Goal: Task Accomplishment & Management: Complete application form

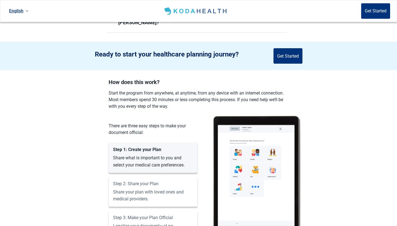
scroll to position [381, 0]
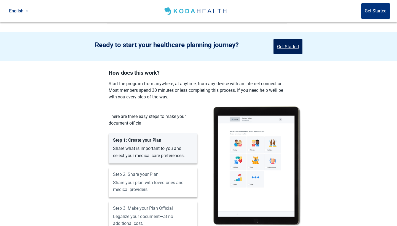
click at [290, 39] on button "Get Started" at bounding box center [287, 46] width 29 height 15
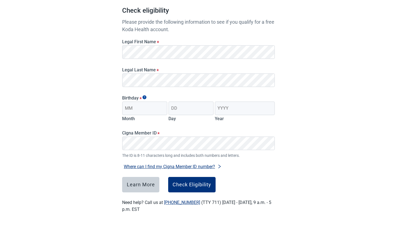
scroll to position [53, 0]
type input "02"
type input "28"
type input "1959"
click at [199, 182] on div "Check Eligibility" at bounding box center [191, 185] width 39 height 6
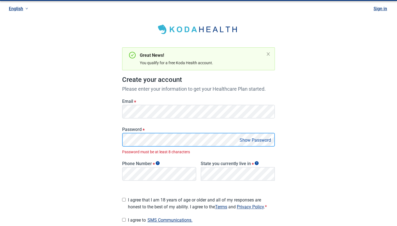
scroll to position [63, 0]
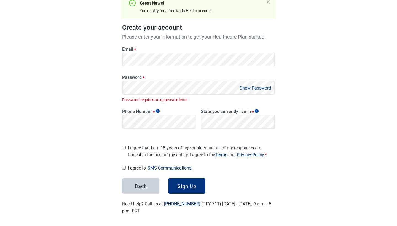
click at [246, 87] on button "Show Password" at bounding box center [255, 87] width 35 height 7
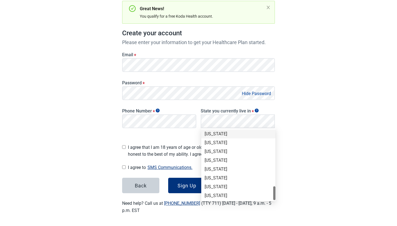
scroll to position [56, 0]
click at [227, 134] on div "[US_STATE]" at bounding box center [237, 134] width 67 height 6
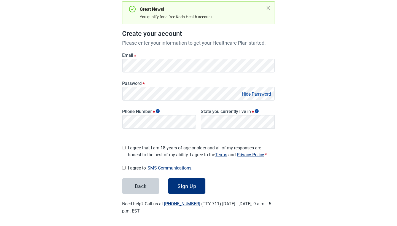
click at [125, 146] on input "I agree that I am 18 years of age or older and all of my responses are honest t…" at bounding box center [124, 148] width 4 height 4
checkbox input "true"
click at [160, 165] on button "SMS Communications." at bounding box center [170, 167] width 48 height 7
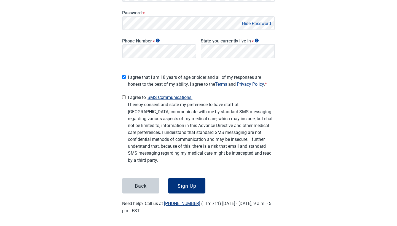
scroll to position [127, 0]
click at [123, 96] on input "I agree to SMS Communications." at bounding box center [124, 98] width 4 height 4
checkbox input "true"
click at [190, 184] on div "Sign Up" at bounding box center [186, 186] width 19 height 6
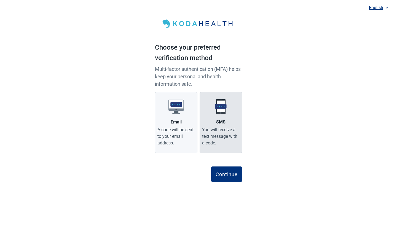
click at [225, 113] on img "Main content" at bounding box center [220, 106] width 15 height 15
click at [0, 0] on input "SMS You will receive a text message with a code." at bounding box center [0, 0] width 0 height 0
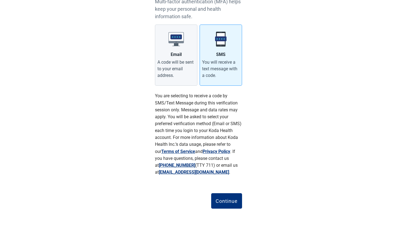
scroll to position [67, 0]
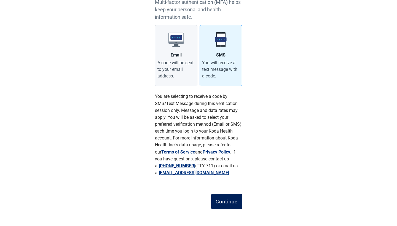
click at [231, 199] on div "Continue" at bounding box center [226, 202] width 22 height 6
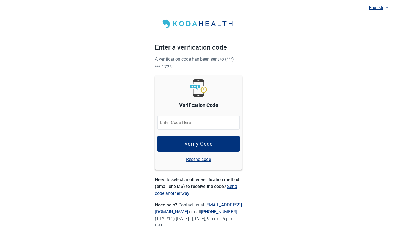
click at [209, 122] on input "Verification Code" at bounding box center [198, 123] width 83 height 14
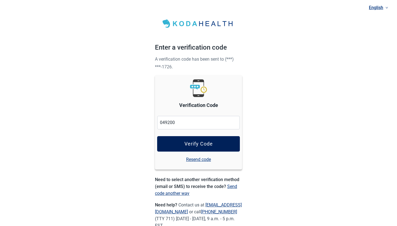
type input "049200"
click at [209, 140] on button "Verify Code" at bounding box center [198, 143] width 83 height 15
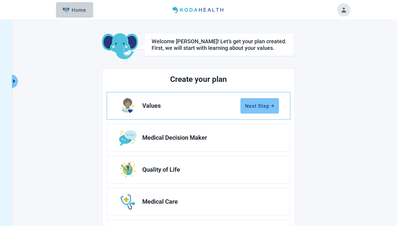
click at [261, 104] on div "Next Step" at bounding box center [259, 106] width 29 height 6
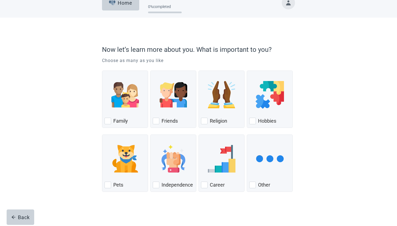
scroll to position [11, 0]
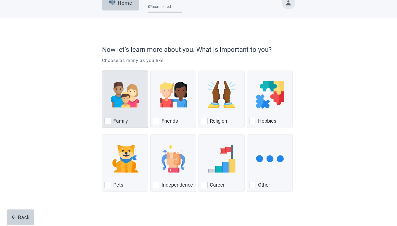
click at [109, 120] on div "Family, checkbox, not checked" at bounding box center [107, 121] width 7 height 7
click at [102, 71] on input "Family" at bounding box center [102, 71] width 0 height 0
checkbox input "true"
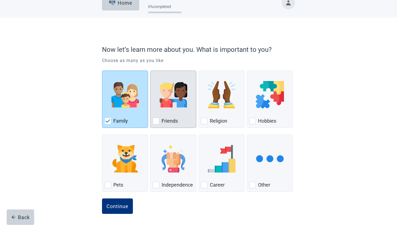
click at [157, 120] on div "Friends, checkbox, not checked" at bounding box center [156, 121] width 7 height 7
click at [150, 71] on input "Friends" at bounding box center [150, 71] width 0 height 0
checkbox input "true"
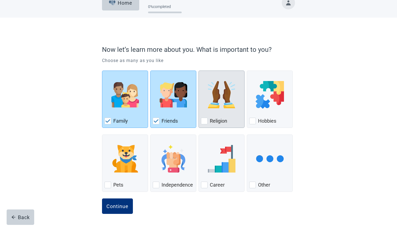
click at [205, 119] on div "Religion, checkbox, not checked" at bounding box center [204, 121] width 7 height 7
click at [199, 71] on input "Religion" at bounding box center [198, 71] width 0 height 0
checkbox input "true"
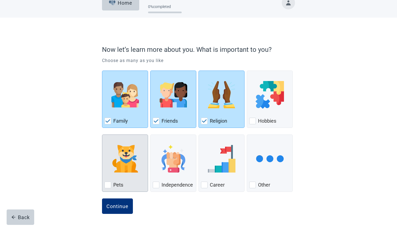
click at [109, 183] on div "Pets, checkbox, not checked" at bounding box center [107, 185] width 7 height 7
click at [102, 135] on input "Pets" at bounding box center [102, 134] width 0 height 0
checkbox input "true"
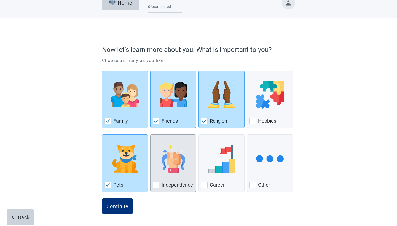
click at [157, 183] on div "Independence, checkbox, not checked" at bounding box center [156, 185] width 7 height 7
click at [150, 135] on input "Independence" at bounding box center [150, 134] width 0 height 0
checkbox input "true"
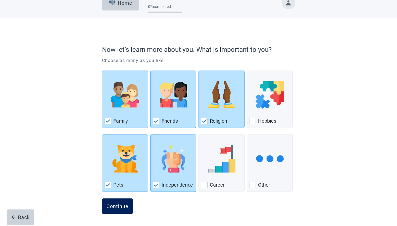
click at [122, 203] on div "Continue" at bounding box center [117, 206] width 22 height 6
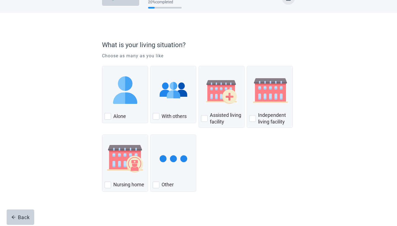
scroll to position [15, 0]
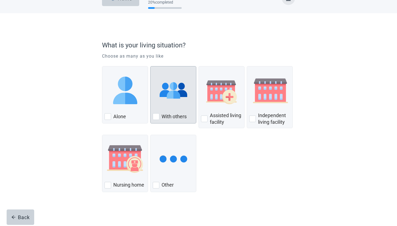
click at [157, 116] on div "With Others, checkbox, not checked" at bounding box center [156, 116] width 7 height 7
click at [150, 66] on input "With others" at bounding box center [150, 66] width 0 height 0
checkbox input "true"
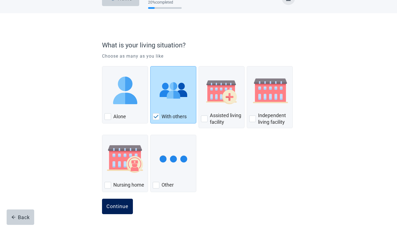
click at [123, 204] on div "Continue" at bounding box center [117, 207] width 22 height 6
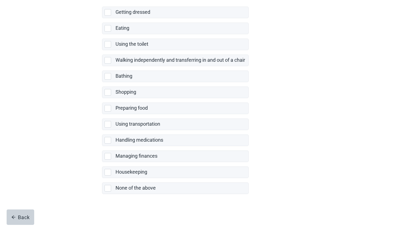
scroll to position [79, 0]
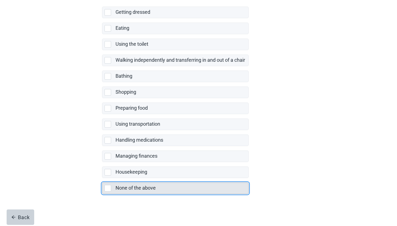
click at [108, 188] on div "None of the above, checkbox, not selected" at bounding box center [107, 188] width 7 height 7
click at [102, 178] on input "None of the above" at bounding box center [102, 178] width 0 height 0
checkbox input "true"
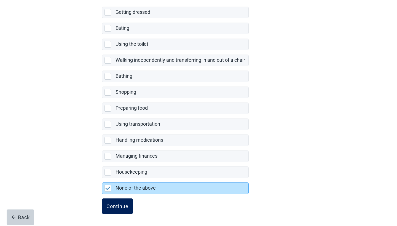
click at [117, 206] on div "Continue" at bounding box center [117, 206] width 22 height 6
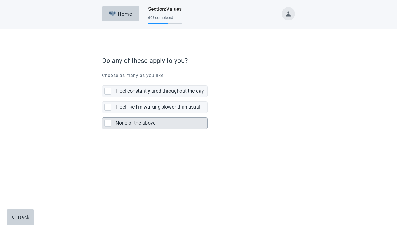
click at [108, 123] on div "None of the above, checkbox, not selected" at bounding box center [107, 123] width 7 height 7
click at [102, 113] on input "None of the above" at bounding box center [102, 113] width 0 height 0
checkbox input "true"
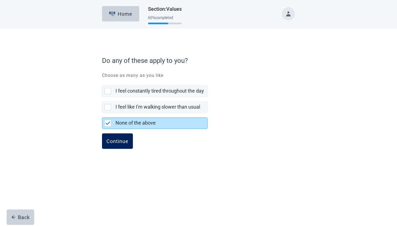
click at [118, 139] on div "Continue" at bounding box center [117, 141] width 22 height 6
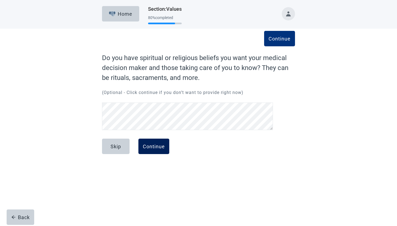
click at [160, 146] on div "Continue" at bounding box center [154, 147] width 22 height 6
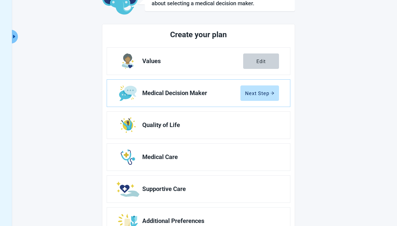
scroll to position [45, 0]
click at [265, 91] on div "Next Step" at bounding box center [259, 93] width 29 height 6
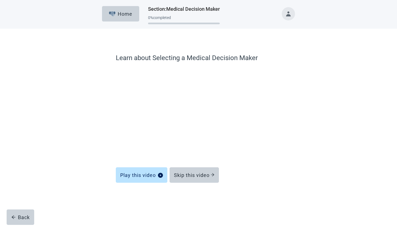
click at [250, 180] on div "Learn about Selecting a Medical Decision Maker Play this video Skip this video" at bounding box center [198, 117] width 165 height 128
click at [193, 175] on div "Skip this video" at bounding box center [194, 175] width 40 height 6
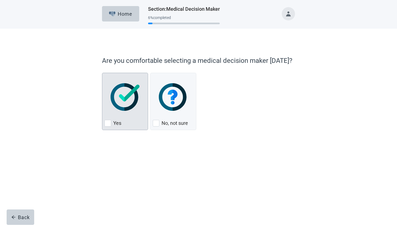
click at [107, 123] on div "Yes, checkbox, not checked" at bounding box center [107, 123] width 7 height 7
click at [102, 73] on input "Yes" at bounding box center [102, 73] width 0 height 0
checkbox input "true"
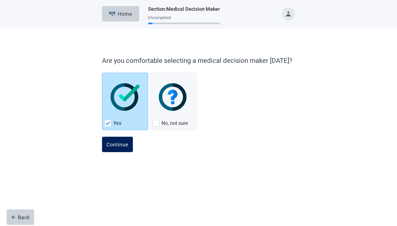
click at [121, 144] on div "Continue" at bounding box center [117, 145] width 22 height 6
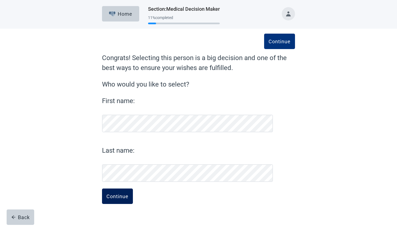
click at [112, 194] on div "Continue" at bounding box center [117, 196] width 22 height 6
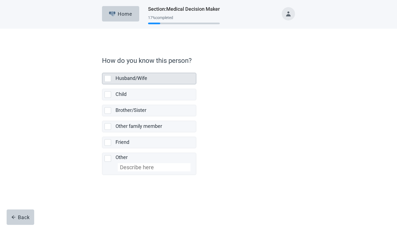
click at [107, 78] on div "Husband/Wife, checkbox, not selected" at bounding box center [107, 78] width 7 height 7
click at [102, 69] on input "Husband/Wife" at bounding box center [102, 68] width 0 height 0
checkbox input "true"
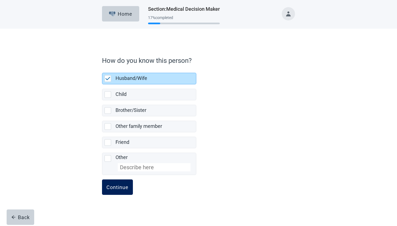
click at [118, 184] on div "Continue" at bounding box center [117, 187] width 22 height 6
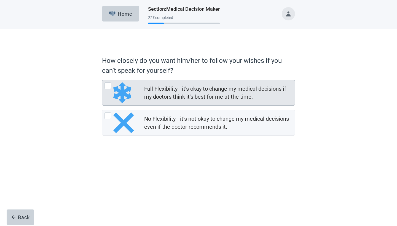
click at [108, 85] on div "Full Flexibility - it's okay to change my medical decisions if my doctors think…" at bounding box center [107, 85] width 7 height 7
click at [102, 80] on input "Full Flexibility - it's okay to change my medical decisions if my doctors think…" at bounding box center [102, 80] width 0 height 0
radio input "true"
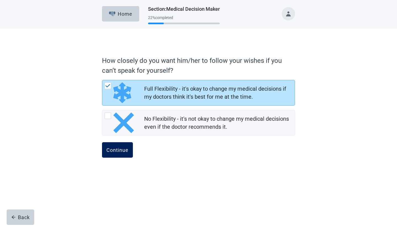
click at [122, 148] on div "Continue" at bounding box center [117, 150] width 22 height 6
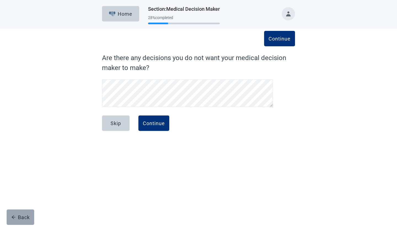
click at [21, 213] on button "Back" at bounding box center [21, 216] width 28 height 15
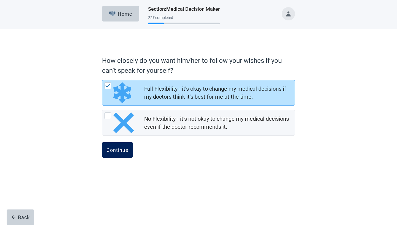
click at [117, 151] on div "Continue" at bounding box center [117, 150] width 22 height 6
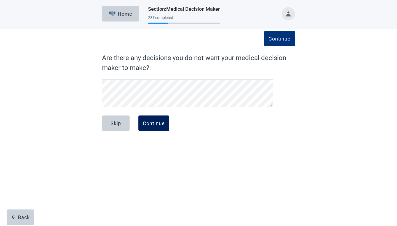
click at [152, 124] on div "Continue" at bounding box center [154, 123] width 22 height 6
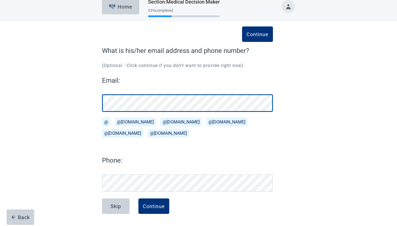
scroll to position [7, 0]
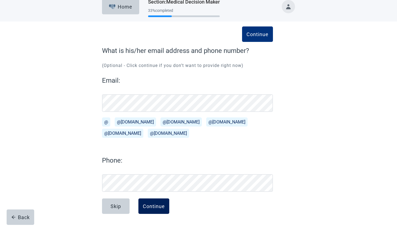
click at [156, 207] on div "Continue" at bounding box center [154, 206] width 22 height 6
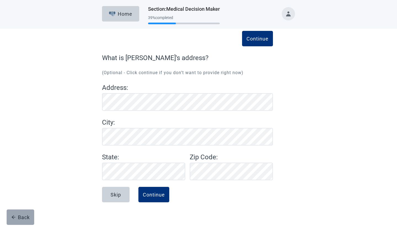
click at [17, 216] on div "Back" at bounding box center [20, 217] width 18 height 6
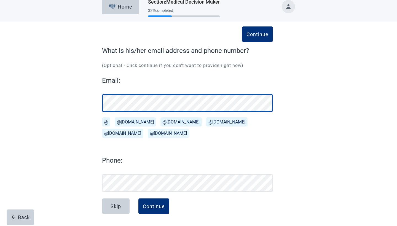
scroll to position [7, 0]
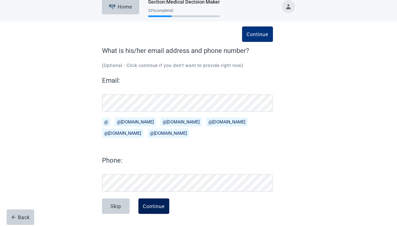
click at [160, 203] on div "Continue" at bounding box center [154, 206] width 22 height 6
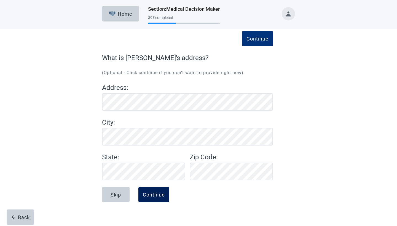
click at [155, 194] on div "Continue" at bounding box center [154, 195] width 22 height 6
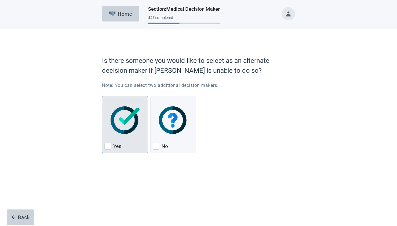
click at [109, 146] on div "Yes, checkbox, not checked" at bounding box center [107, 146] width 7 height 7
click at [102, 96] on input "Yes" at bounding box center [102, 96] width 0 height 0
checkbox input "true"
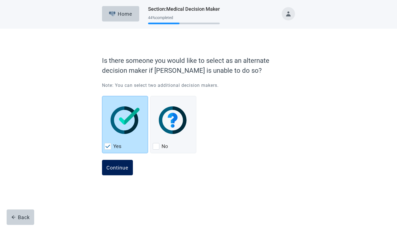
click at [117, 167] on div "Continue" at bounding box center [117, 168] width 22 height 6
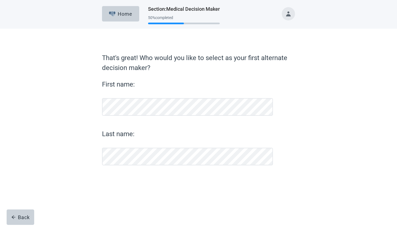
click at [117, 167] on form "That's great! Who would you like to select as your first alternate decision mak…" at bounding box center [198, 126] width 193 height 147
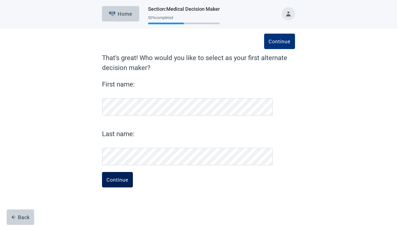
click at [119, 177] on div "Continue" at bounding box center [117, 180] width 22 height 6
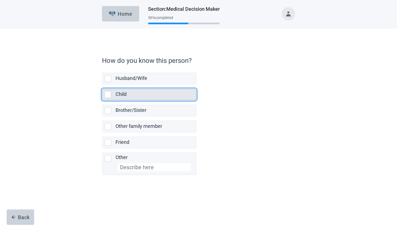
click at [109, 93] on div "Child, checkbox, not selected" at bounding box center [107, 94] width 7 height 7
click at [102, 85] on input "Child" at bounding box center [102, 84] width 0 height 0
checkbox input "true"
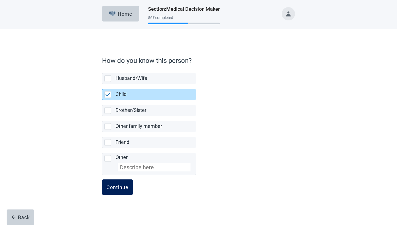
click at [121, 188] on div "Continue" at bounding box center [117, 187] width 22 height 6
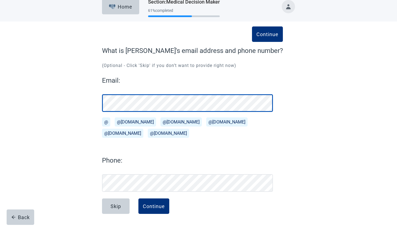
scroll to position [7, 0]
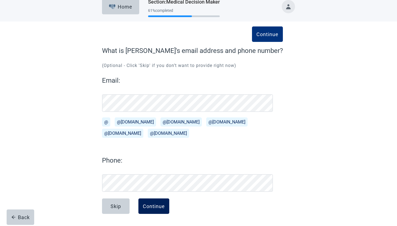
click at [158, 205] on div "Continue" at bounding box center [154, 206] width 22 height 6
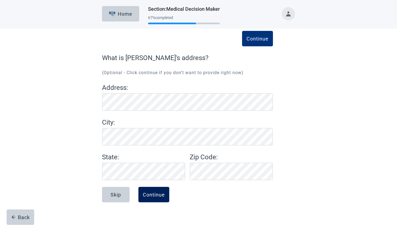
click at [157, 193] on div "Continue" at bounding box center [154, 195] width 22 height 6
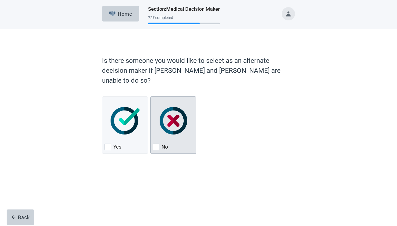
click at [157, 144] on div "No, checkbox, not checked" at bounding box center [156, 147] width 7 height 7
click at [150, 97] on input "No" at bounding box center [150, 96] width 0 height 0
checkbox input "true"
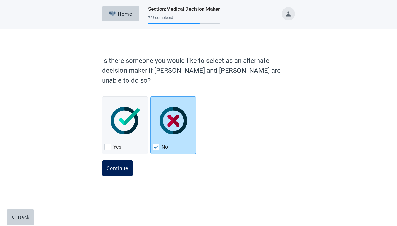
click at [116, 165] on div "Continue" at bounding box center [117, 168] width 22 height 6
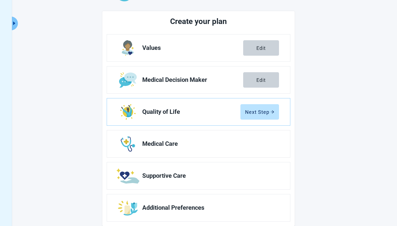
scroll to position [58, 0]
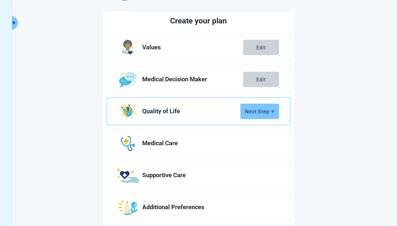
click at [268, 110] on div "Next Step" at bounding box center [259, 112] width 29 height 6
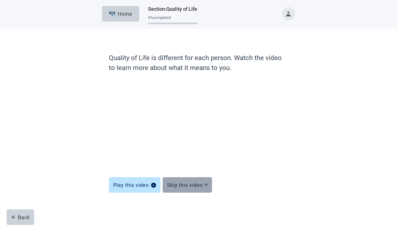
click at [192, 184] on div "Skip this video" at bounding box center [187, 185] width 40 height 6
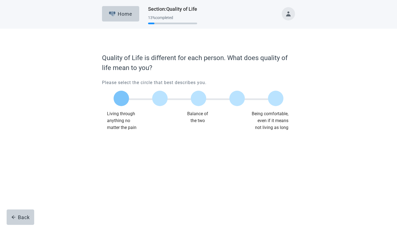
click at [123, 99] on label "Main content" at bounding box center [120, 98] width 15 height 15
click at [121, 98] on input "Quality of life scale: 0 out of 100. Living through anything no matter what" at bounding box center [121, 98] width 0 height 0
click at [122, 141] on div "Continue" at bounding box center [117, 142] width 22 height 6
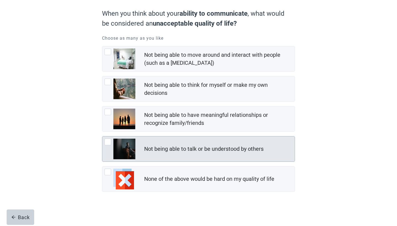
scroll to position [47, 0]
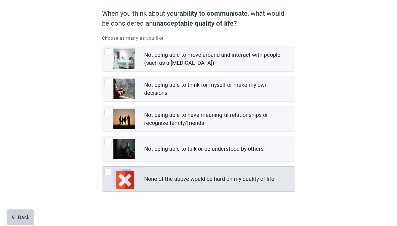
click at [108, 171] on div "None of the above would be hard on my quality of life, checkbox, not checked" at bounding box center [107, 172] width 7 height 7
click at [102, 166] on input "None of the above would be hard on my quality of life" at bounding box center [102, 166] width 0 height 0
checkbox input "true"
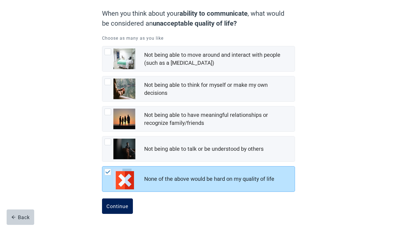
click at [119, 201] on button "Continue" at bounding box center [117, 205] width 31 height 15
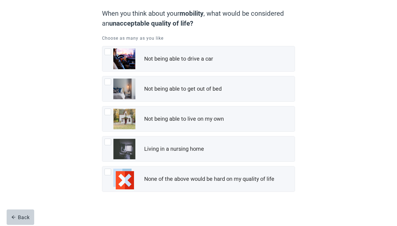
scroll to position [47, 0]
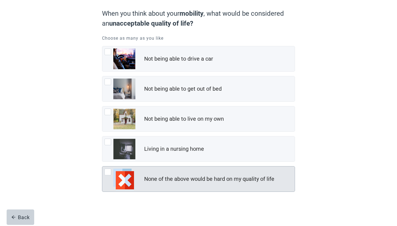
click at [108, 170] on div "None of the above would be hard on my quality of life, checkbox, not checked" at bounding box center [107, 172] width 7 height 7
click at [102, 166] on input "None of the above would be hard on my quality of life" at bounding box center [102, 166] width 0 height 0
checkbox input "true"
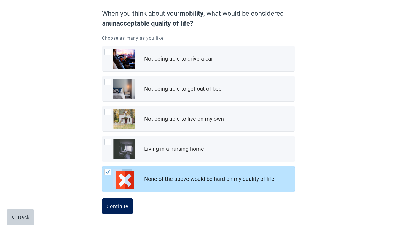
click at [124, 200] on button "Continue" at bounding box center [117, 205] width 31 height 15
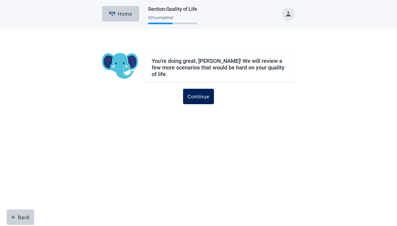
click at [199, 94] on div "Continue" at bounding box center [198, 97] width 22 height 6
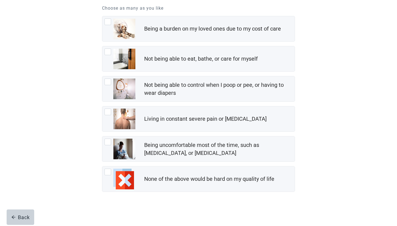
scroll to position [77, 0]
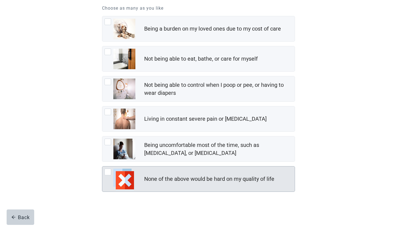
click at [109, 171] on div "None of the above would be hard on my quality of life, checkbox, not checked" at bounding box center [107, 172] width 7 height 7
click at [102, 166] on input "None of the above would be hard on my quality of life" at bounding box center [102, 166] width 0 height 0
checkbox input "true"
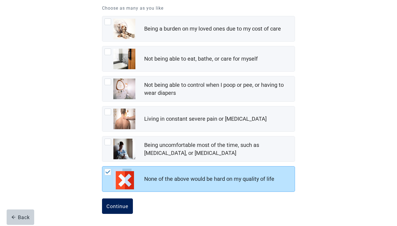
click at [115, 203] on button "Continue" at bounding box center [117, 205] width 31 height 15
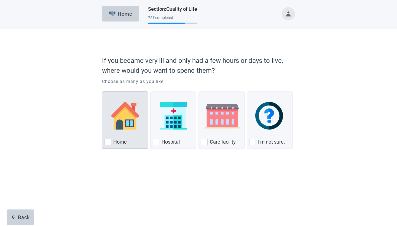
click at [108, 142] on div "Home, checkbox, not checked" at bounding box center [107, 142] width 7 height 7
click at [102, 92] on input "Home" at bounding box center [102, 91] width 0 height 0
checkbox input "true"
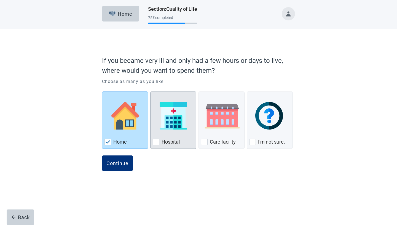
click at [156, 141] on div "Hospital, checkbox, not checked" at bounding box center [156, 142] width 7 height 7
click at [150, 92] on input "Hospital" at bounding box center [150, 91] width 0 height 0
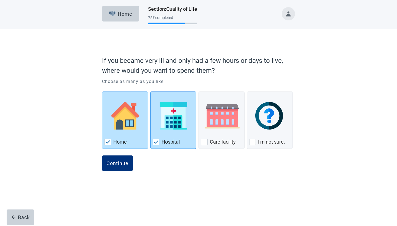
click at [157, 141] on img "Hospital, checkbox, checked" at bounding box center [155, 141] width 5 height 3
click at [150, 92] on input "Hospital" at bounding box center [150, 91] width 0 height 0
checkbox input "false"
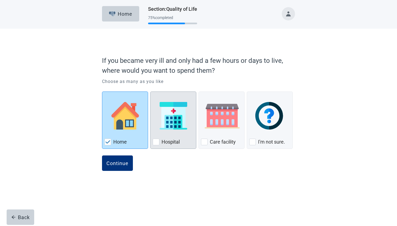
click at [109, 142] on img "Home, checkbox, checked" at bounding box center [107, 141] width 5 height 3
click at [102, 92] on input "Home" at bounding box center [102, 91] width 0 height 0
checkbox input "false"
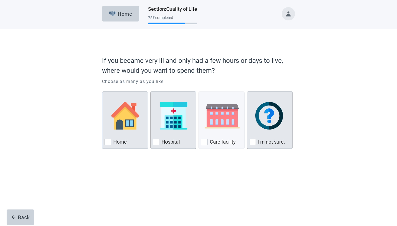
click at [253, 142] on div "I'm not sure., checkbox, not checked" at bounding box center [252, 142] width 7 height 7
click at [247, 92] on input "I'm not sure." at bounding box center [247, 91] width 0 height 0
checkbox input "true"
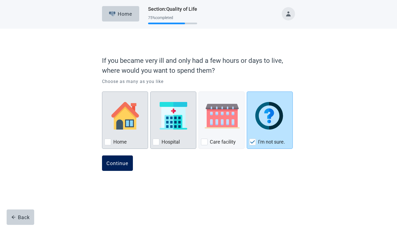
click at [124, 162] on div "Continue" at bounding box center [117, 163] width 22 height 6
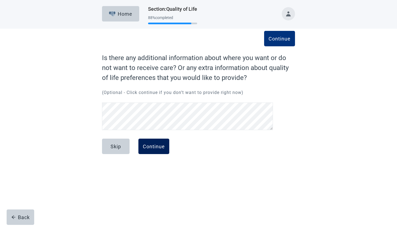
click at [156, 146] on div "Continue" at bounding box center [154, 147] width 22 height 6
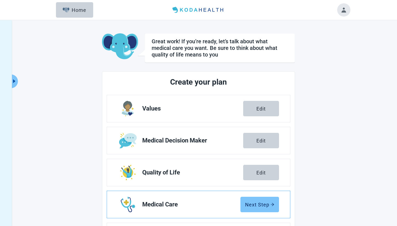
click at [254, 198] on button "Next Step" at bounding box center [259, 204] width 39 height 15
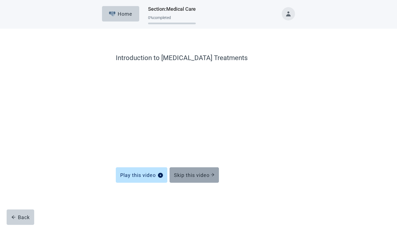
click at [201, 172] on div "Skip this video" at bounding box center [194, 175] width 40 height 6
click at [198, 174] on div "Skip this video" at bounding box center [194, 175] width 40 height 6
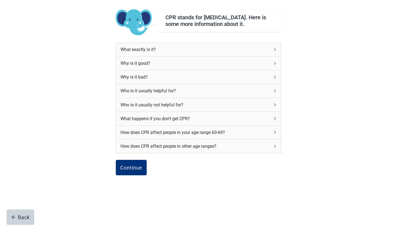
scroll to position [39, 0]
click at [125, 167] on div "Continue" at bounding box center [131, 168] width 22 height 6
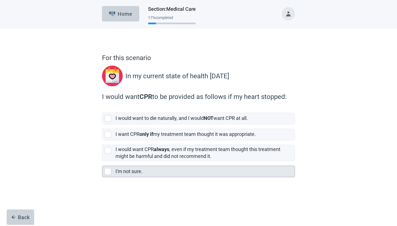
click at [107, 170] on div "I'm not sure., checkbox, not selected" at bounding box center [107, 171] width 7 height 7
click at [102, 161] on input "I'm not sure." at bounding box center [102, 161] width 0 height 0
checkbox input "true"
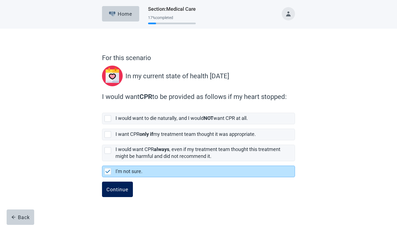
click at [118, 187] on div "Continue" at bounding box center [117, 189] width 22 height 6
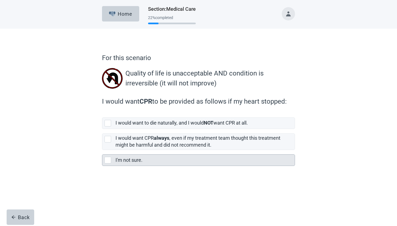
click at [109, 158] on div "I'm not sure., checkbox, not selected" at bounding box center [107, 160] width 7 height 7
click at [102, 150] on input "I'm not sure." at bounding box center [102, 150] width 0 height 0
checkbox input "true"
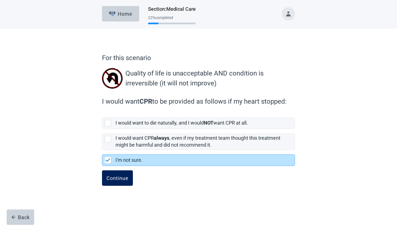
click at [116, 174] on button "Continue" at bounding box center [117, 177] width 31 height 15
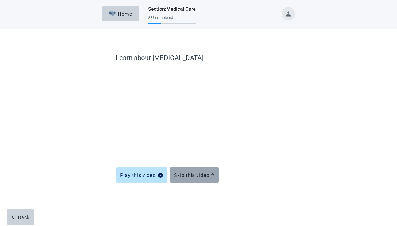
click at [191, 172] on div "Skip this video" at bounding box center [194, 175] width 40 height 6
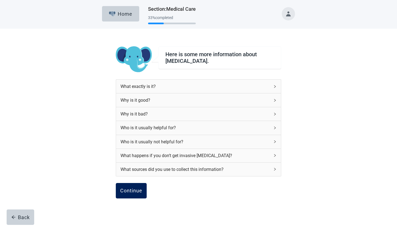
click at [138, 186] on button "Continue" at bounding box center [131, 190] width 31 height 15
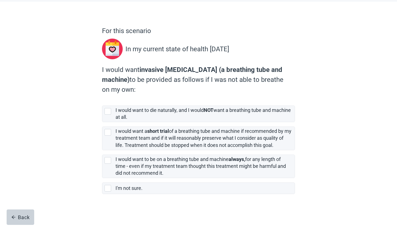
scroll to position [27, 0]
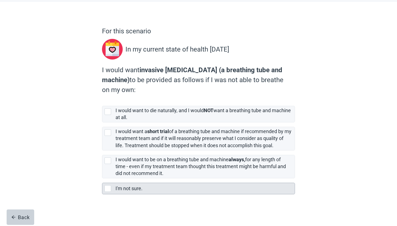
click at [107, 188] on div "I'm not sure., checkbox, not selected" at bounding box center [107, 188] width 7 height 7
click at [102, 179] on input "I'm not sure." at bounding box center [102, 178] width 0 height 0
checkbox input "true"
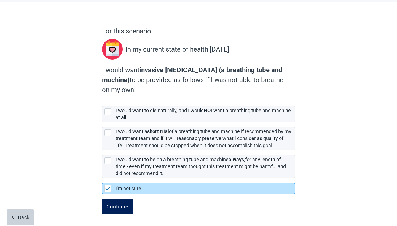
click at [121, 204] on div "Continue" at bounding box center [117, 207] width 22 height 6
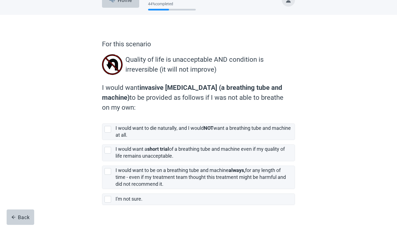
scroll to position [25, 0]
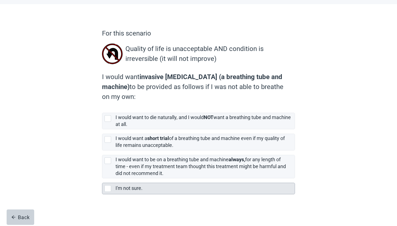
click at [108, 187] on div "I'm not sure., checkbox, not selected" at bounding box center [107, 188] width 7 height 7
click at [102, 179] on input "I'm not sure." at bounding box center [102, 178] width 0 height 0
checkbox input "true"
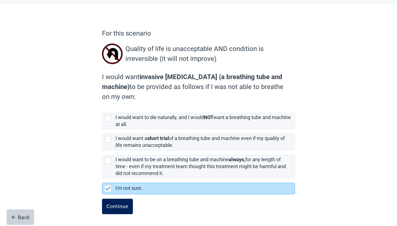
click at [114, 204] on div "Continue" at bounding box center [117, 207] width 22 height 6
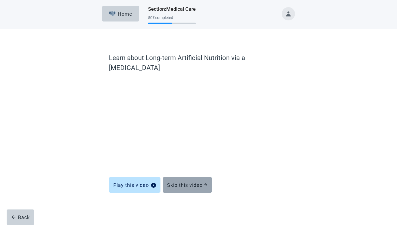
click at [190, 182] on div "Skip this video" at bounding box center [187, 185] width 40 height 6
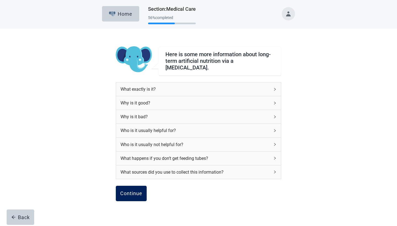
click at [132, 191] on div "Continue" at bounding box center [131, 194] width 22 height 6
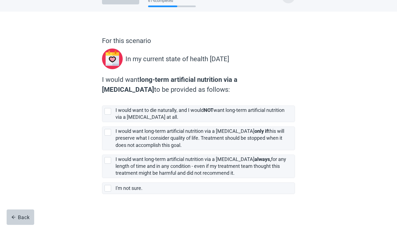
scroll to position [17, 0]
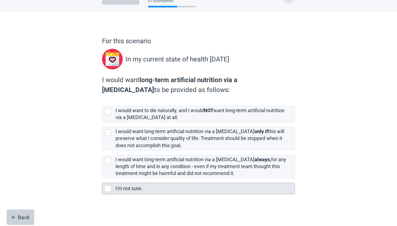
click at [107, 187] on div "I'm not sure., checkbox, not selected" at bounding box center [107, 188] width 7 height 7
click at [102, 179] on input "I'm not sure." at bounding box center [102, 178] width 0 height 0
checkbox input "true"
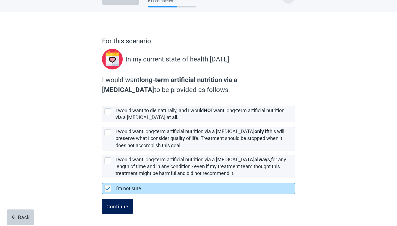
click at [116, 205] on div "Continue" at bounding box center [117, 207] width 22 height 6
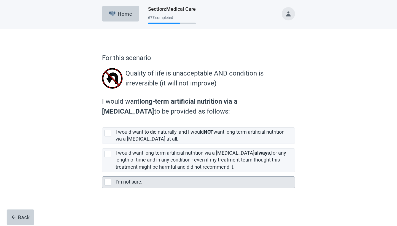
click at [108, 181] on div "I'm not sure., checkbox, not selected" at bounding box center [107, 182] width 7 height 7
click at [102, 172] on input "I'm not sure." at bounding box center [102, 172] width 0 height 0
checkbox input "true"
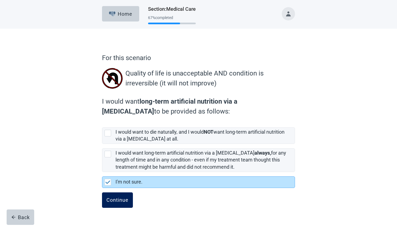
click at [114, 199] on div "Continue" at bounding box center [117, 200] width 22 height 6
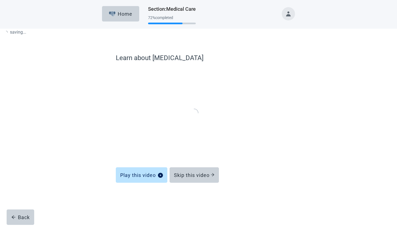
click at [114, 199] on div "Learn about [MEDICAL_DATA] Play this video Skip this video Back" at bounding box center [198, 126] width 231 height 173
click at [195, 174] on div "Skip this video" at bounding box center [194, 175] width 40 height 6
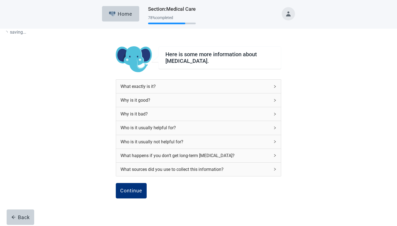
click at [195, 174] on div "What sources did you use to collect this information?" at bounding box center [198, 169] width 165 height 13
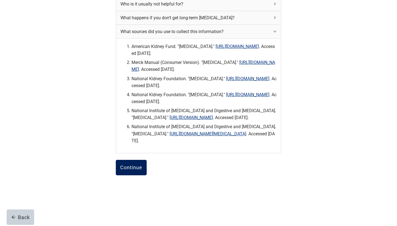
scroll to position [158, 0]
click at [129, 167] on div "Continue" at bounding box center [131, 168] width 22 height 6
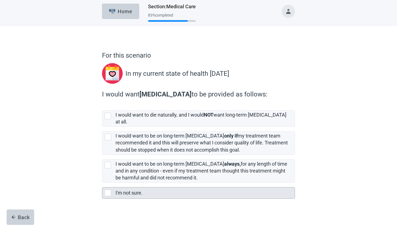
scroll to position [2, 0]
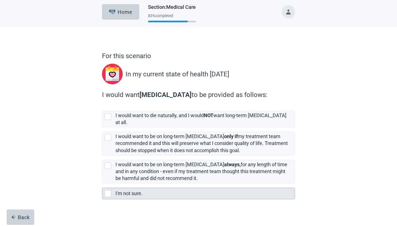
click at [108, 190] on div "I'm not sure., checkbox, not selected" at bounding box center [107, 193] width 7 height 7
click at [102, 183] on input "I'm not sure." at bounding box center [102, 183] width 0 height 0
checkbox input "true"
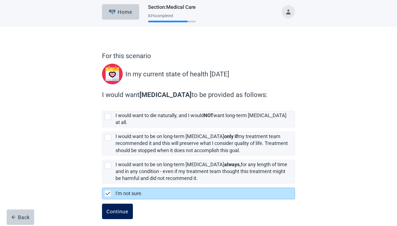
click at [124, 209] on div "Continue" at bounding box center [117, 212] width 22 height 6
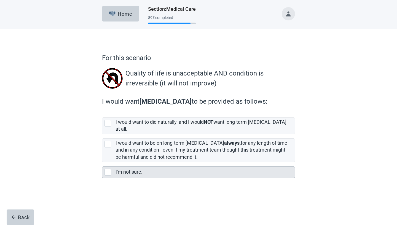
click at [108, 169] on div "I'm not sure., checkbox, not selected" at bounding box center [107, 172] width 7 height 7
click at [102, 162] on input "I'm not sure." at bounding box center [102, 162] width 0 height 0
checkbox input "true"
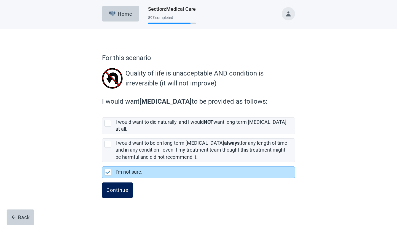
click at [123, 187] on div "Continue" at bounding box center [117, 190] width 22 height 6
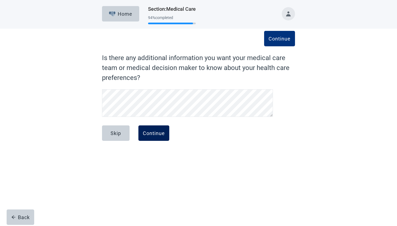
click at [161, 130] on div "Continue" at bounding box center [154, 133] width 22 height 6
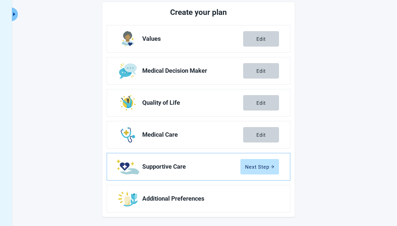
scroll to position [67, 0]
click at [255, 164] on div "Next Step" at bounding box center [259, 167] width 29 height 6
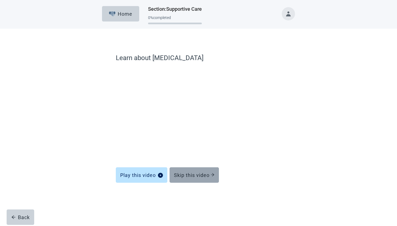
click at [204, 175] on div "Skip this video" at bounding box center [194, 175] width 40 height 6
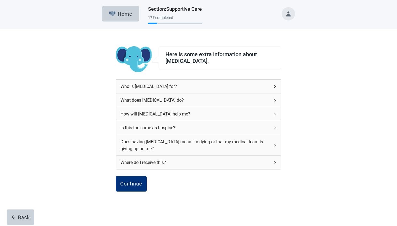
click at [276, 86] on icon "right" at bounding box center [274, 86] width 3 height 3
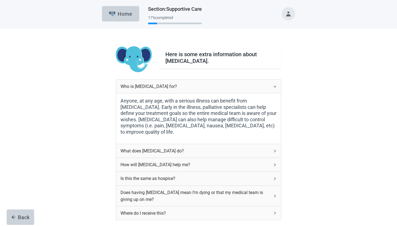
click at [276, 86] on icon "right" at bounding box center [274, 86] width 3 height 3
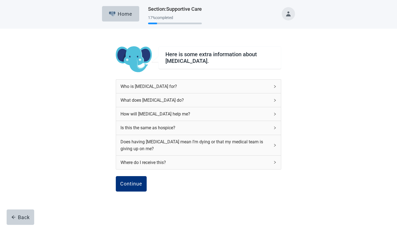
click at [275, 99] on icon "right" at bounding box center [274, 100] width 3 height 3
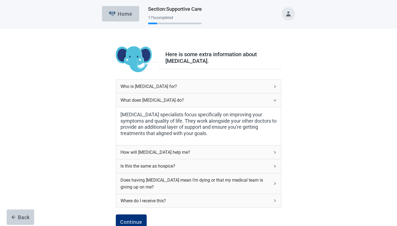
click at [275, 99] on icon "right" at bounding box center [274, 100] width 3 height 3
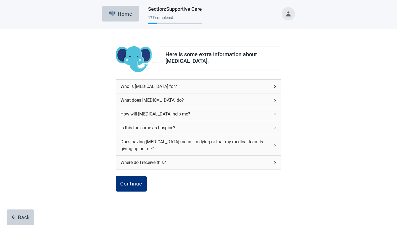
click at [275, 127] on icon "right" at bounding box center [275, 127] width 2 height 3
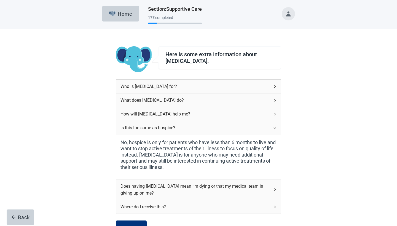
click at [275, 127] on icon "right" at bounding box center [274, 127] width 3 height 3
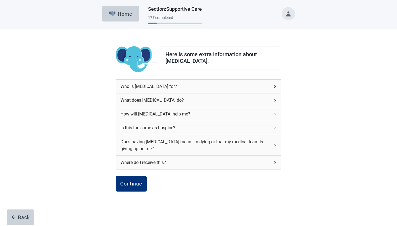
click at [275, 144] on icon "right" at bounding box center [274, 145] width 3 height 3
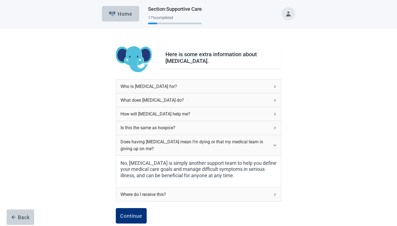
click at [275, 144] on icon "right" at bounding box center [274, 145] width 3 height 3
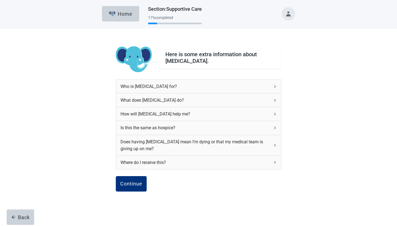
click at [275, 161] on icon "right" at bounding box center [274, 162] width 3 height 3
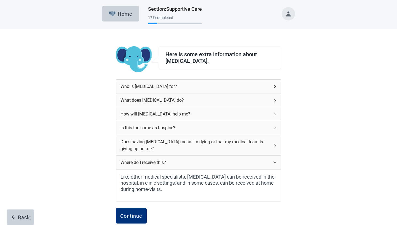
click at [275, 161] on icon "right" at bounding box center [274, 162] width 3 height 3
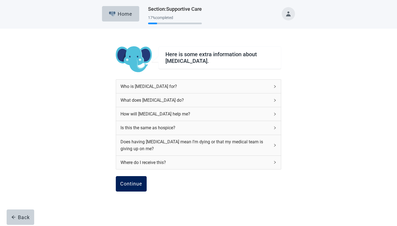
click at [132, 181] on div "Continue" at bounding box center [131, 184] width 22 height 6
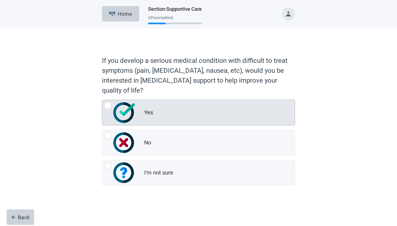
click at [109, 104] on div "Yes, radio button, not checked" at bounding box center [107, 105] width 7 height 7
click at [102, 100] on input "Yes" at bounding box center [102, 100] width 0 height 0
radio input "true"
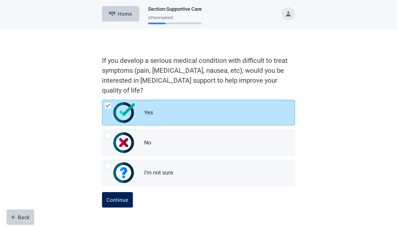
click at [116, 198] on div "Continue" at bounding box center [117, 200] width 22 height 6
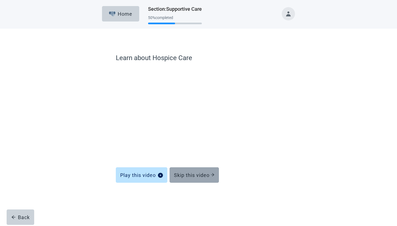
click at [200, 173] on div "Skip this video" at bounding box center [194, 175] width 40 height 6
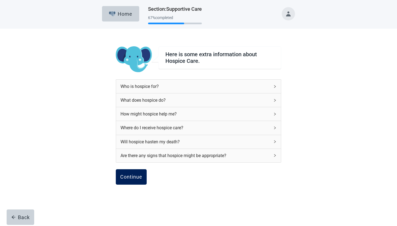
click at [133, 175] on div "Continue" at bounding box center [131, 177] width 22 height 6
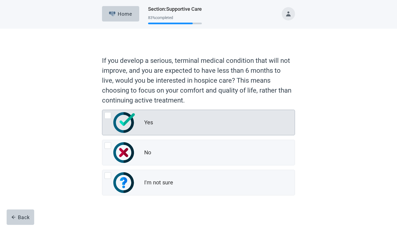
click at [108, 116] on div "Yes, radio button, not checked" at bounding box center [107, 115] width 7 height 7
click at [102, 110] on input "Yes" at bounding box center [102, 110] width 0 height 0
radio input "true"
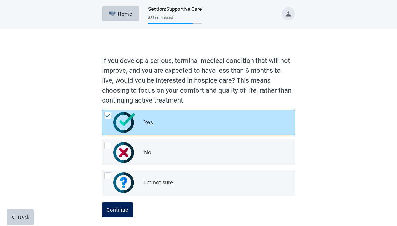
click at [114, 206] on button "Continue" at bounding box center [117, 209] width 31 height 15
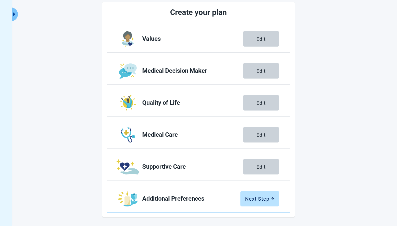
scroll to position [67, 0]
click at [265, 197] on div "Next Step" at bounding box center [259, 199] width 29 height 6
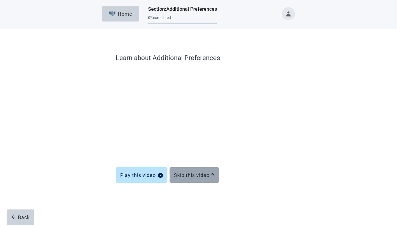
click at [199, 174] on div "Skip this video" at bounding box center [194, 175] width 40 height 6
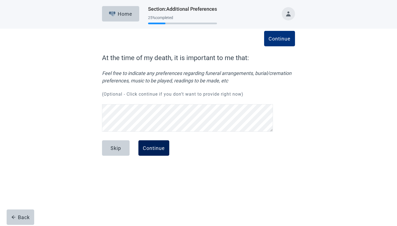
click at [153, 148] on div "Continue" at bounding box center [154, 148] width 22 height 6
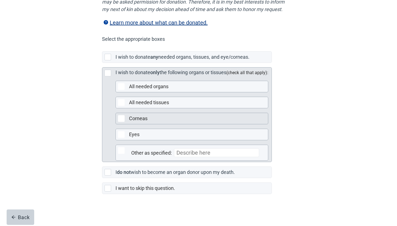
scroll to position [114, 0]
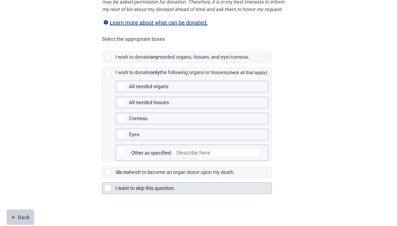
click at [108, 188] on div "Main content" at bounding box center [107, 188] width 7 height 7
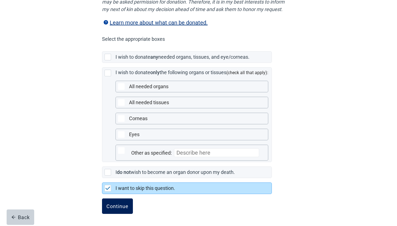
click at [119, 204] on div "Continue" at bounding box center [117, 206] width 22 height 6
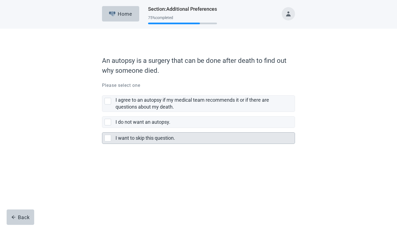
click at [108, 137] on div "I want to skip this question., checkbox, not selected" at bounding box center [107, 138] width 7 height 7
click at [102, 128] on input "I want to skip this question." at bounding box center [102, 128] width 0 height 0
checkbox input "true"
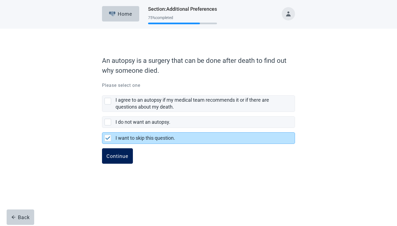
click at [118, 155] on div "Continue" at bounding box center [117, 156] width 22 height 6
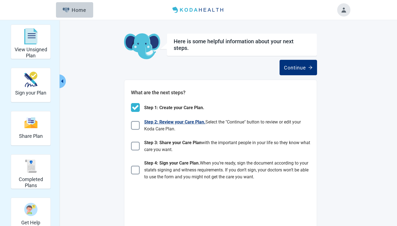
click at [190, 123] on span "Step 2: Review your Care Plan." at bounding box center [174, 121] width 61 height 5
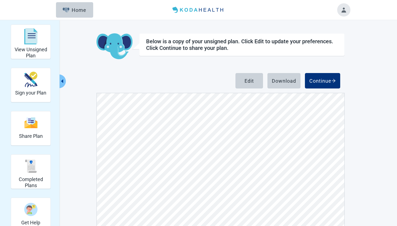
scroll to position [4510, 0]
click at [325, 80] on div "Continue" at bounding box center [322, 81] width 26 height 6
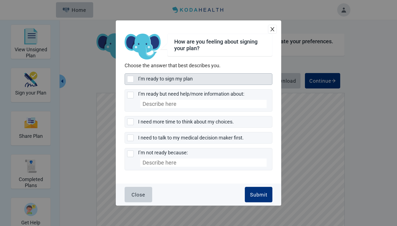
click at [131, 76] on div "I’m ready to sign my plan, checkbox, not selected" at bounding box center [130, 79] width 7 height 7
click at [125, 74] on input "I’m ready to sign my plan" at bounding box center [125, 73] width 0 height 0
checkbox input "true"
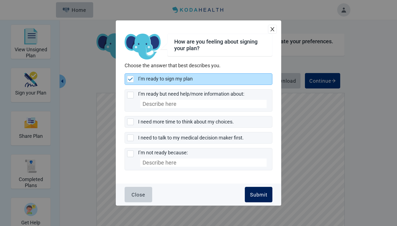
click at [260, 191] on button "Submit" at bounding box center [259, 194] width 28 height 15
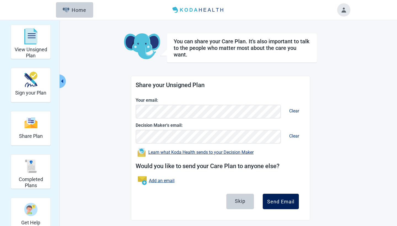
click at [284, 201] on div "Send Email" at bounding box center [280, 202] width 27 height 6
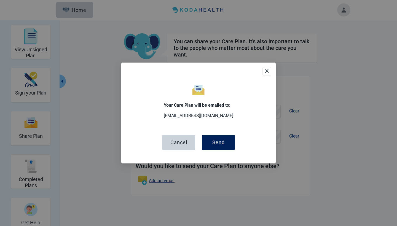
click at [221, 141] on div "Send" at bounding box center [218, 143] width 12 height 6
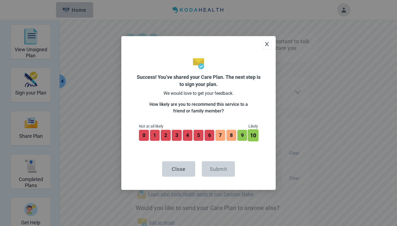
click at [253, 137] on button "10" at bounding box center [253, 135] width 11 height 12
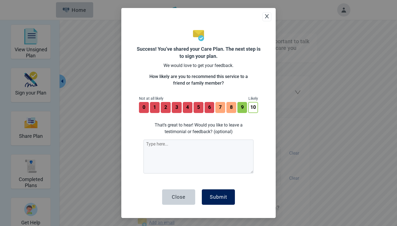
click at [219, 192] on button "Submit" at bounding box center [218, 196] width 33 height 15
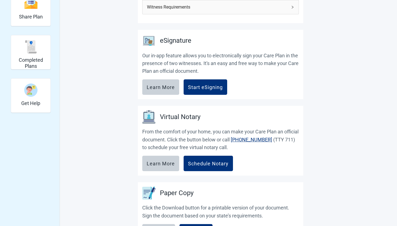
scroll to position [121, 0]
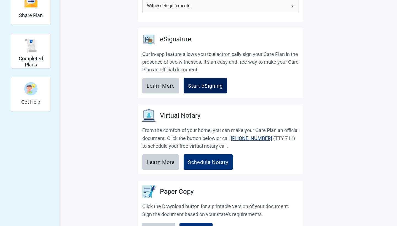
click at [207, 84] on div "Start eSigning" at bounding box center [205, 86] width 35 height 6
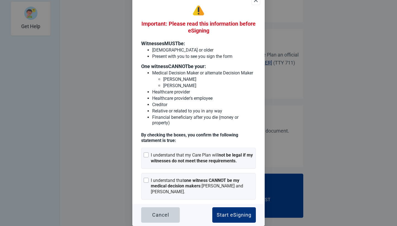
scroll to position [196, 0]
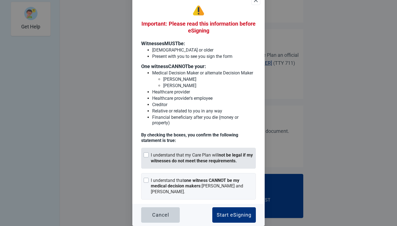
click at [146, 156] on div at bounding box center [146, 154] width 5 height 5
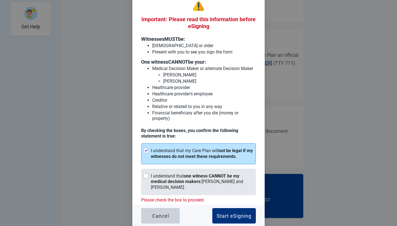
click at [147, 178] on div at bounding box center [146, 175] width 5 height 5
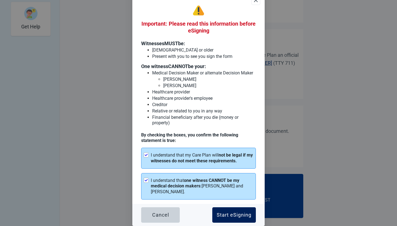
click at [237, 211] on button "Start eSigning" at bounding box center [234, 214] width 44 height 15
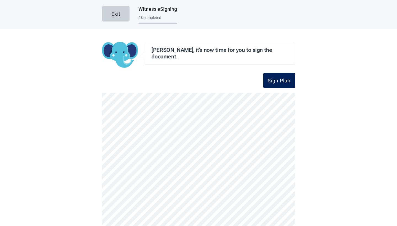
click at [277, 79] on div "Sign Plan" at bounding box center [278, 81] width 23 height 6
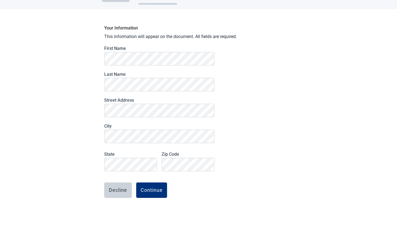
scroll to position [22, 0]
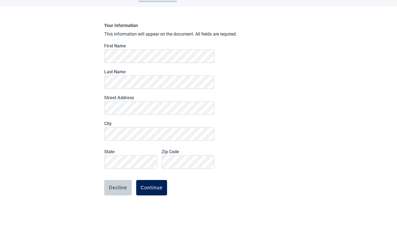
click at [157, 185] on div "Continue" at bounding box center [151, 188] width 22 height 6
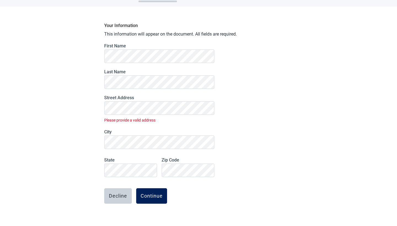
scroll to position [30, 0]
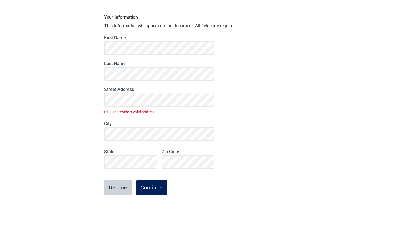
click at [158, 186] on div "Continue" at bounding box center [151, 188] width 22 height 6
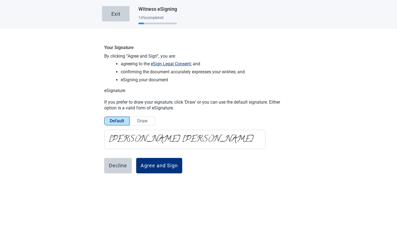
scroll to position [0, 0]
click at [172, 163] on div "Agree and Sign" at bounding box center [158, 166] width 37 height 6
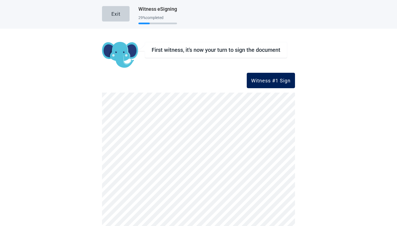
click at [271, 79] on div "Witness #1 Sign" at bounding box center [270, 81] width 39 height 6
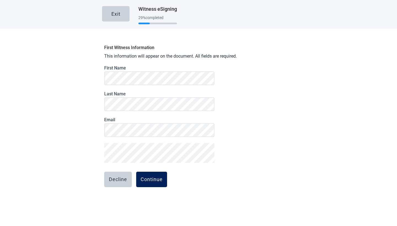
click at [153, 177] on div "Continue" at bounding box center [151, 180] width 22 height 6
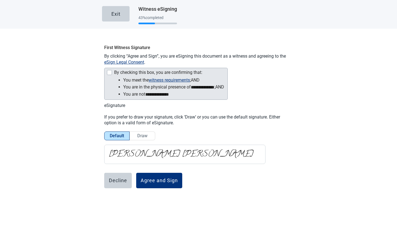
click at [110, 70] on div "Main content" at bounding box center [109, 72] width 5 height 5
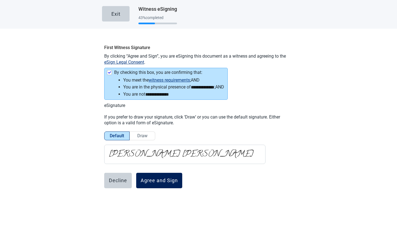
click at [160, 178] on div "Agree and Sign" at bounding box center [158, 181] width 37 height 6
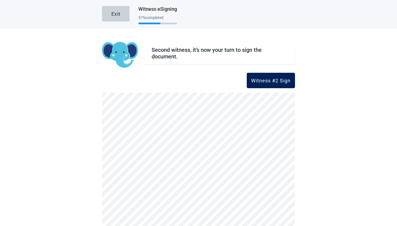
click at [272, 80] on div "Witness #2 Sign" at bounding box center [270, 81] width 39 height 6
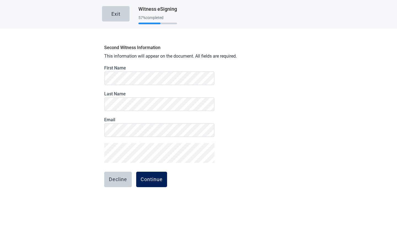
click at [155, 178] on div "Continue" at bounding box center [151, 180] width 22 height 6
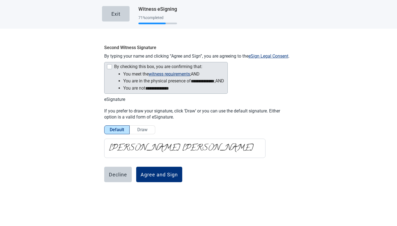
click at [110, 65] on div "Main content" at bounding box center [109, 66] width 5 height 5
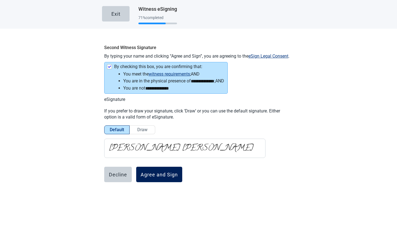
click at [155, 172] on div "Agree and Sign" at bounding box center [158, 175] width 37 height 6
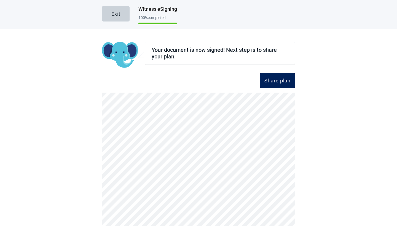
click at [278, 82] on div "Share plan" at bounding box center [277, 81] width 26 height 6
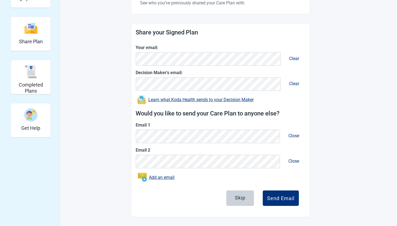
scroll to position [94, 0]
click at [244, 197] on div "Skip" at bounding box center [240, 198] width 10 height 6
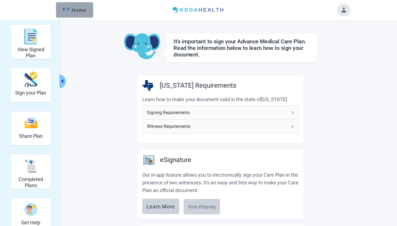
click at [77, 12] on div "Home" at bounding box center [75, 10] width 24 height 6
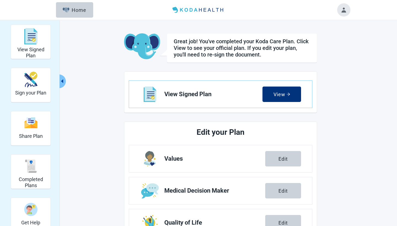
click at [344, 10] on button "Toggle account menu" at bounding box center [343, 9] width 13 height 13
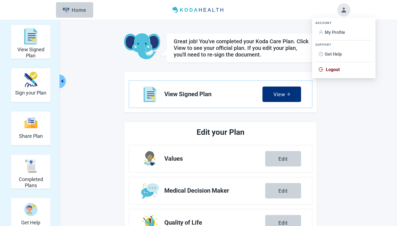
click at [336, 68] on span "Logout" at bounding box center [333, 69] width 14 height 5
